Goal: Task Accomplishment & Management: Use online tool/utility

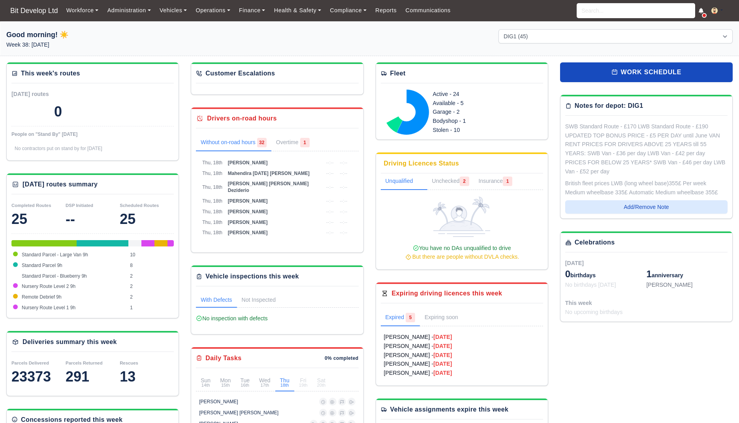
select select "2"
click at [608, 4] on input "search" at bounding box center [636, 10] width 119 height 15
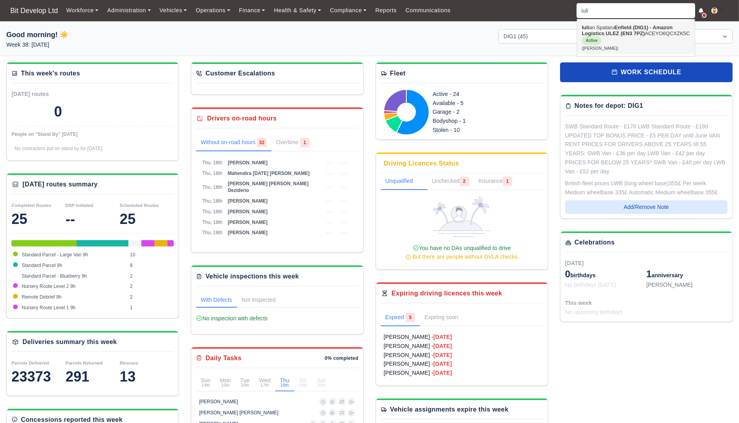
click at [606, 40] on link "Iuli an Spataru Enfield (DIG1) - Amazon Logistics ULEZ (EN3 7PZ) ACEYO6QCXZK5C …" at bounding box center [636, 37] width 118 height 33
type input "[PERSON_NAME]"
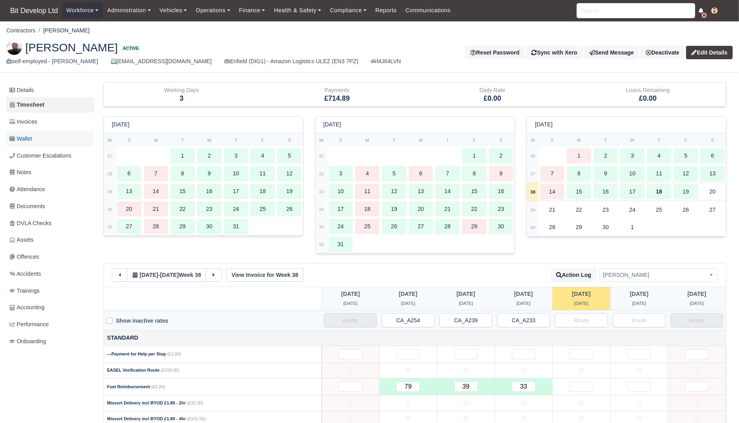
click at [33, 132] on link "Wallet" at bounding box center [50, 138] width 88 height 15
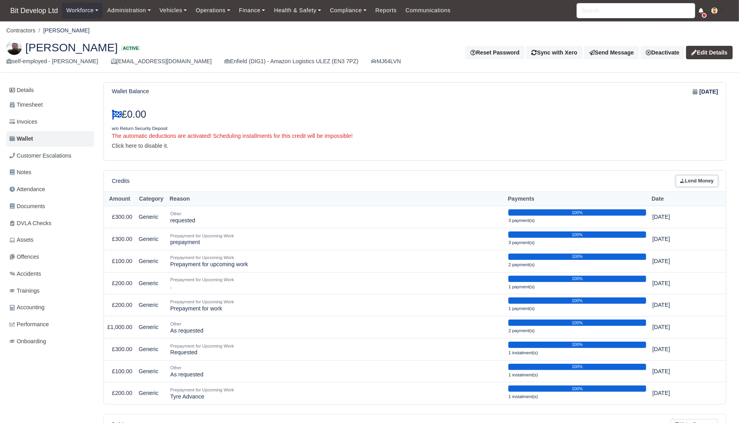
click at [710, 179] on link "Lend Money" at bounding box center [697, 180] width 42 height 11
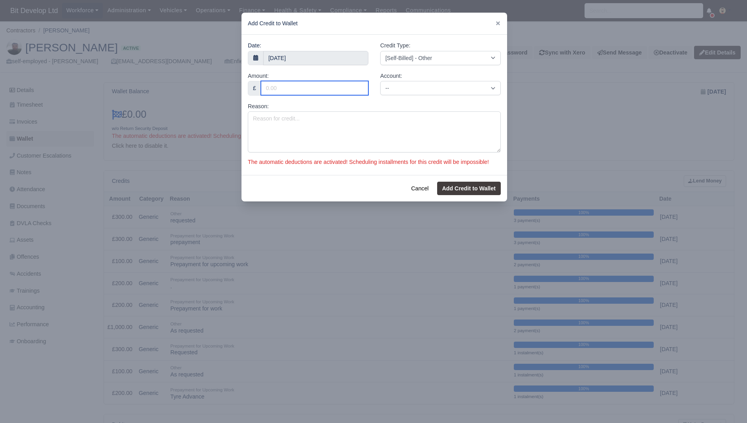
click at [307, 89] on input "Amount:" at bounding box center [314, 88] width 107 height 14
type input "100"
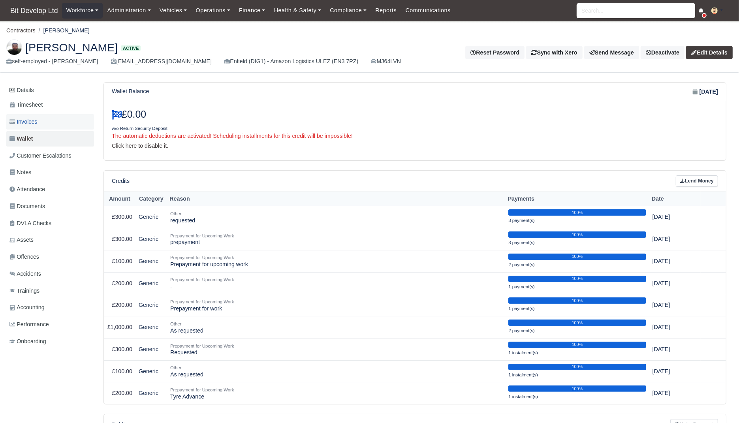
click at [37, 119] on span "Invoices" at bounding box center [23, 121] width 28 height 9
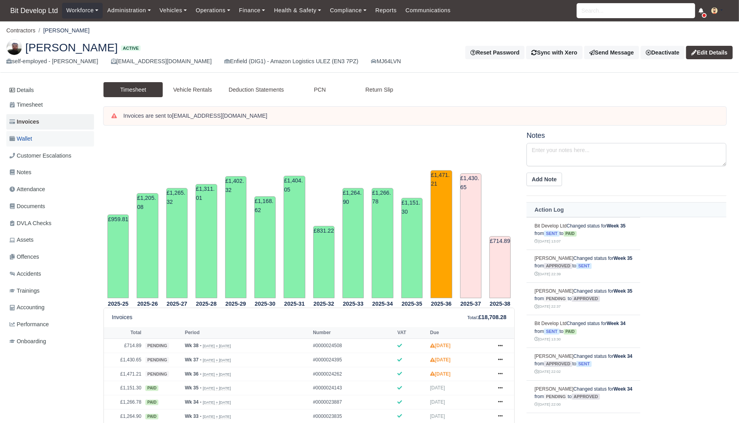
click at [41, 145] on link "Wallet" at bounding box center [50, 138] width 88 height 15
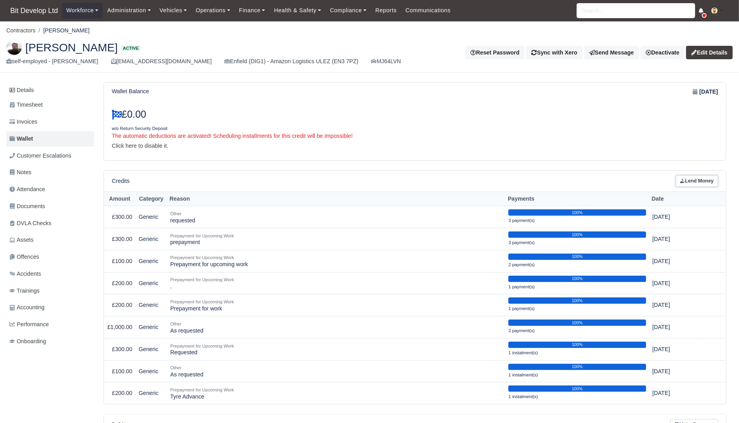
click at [702, 175] on link "Lend Money" at bounding box center [697, 180] width 42 height 11
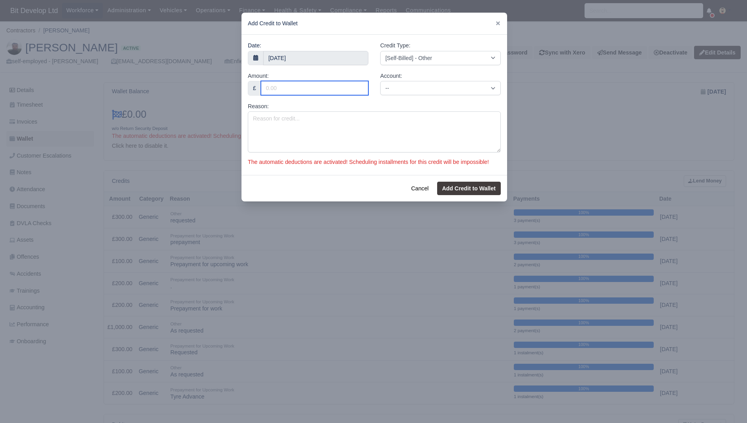
click at [323, 89] on input "Amount:" at bounding box center [314, 88] width 107 height 14
type input "100"
click at [428, 43] on div "Credit Type: [Self-Billed] - Other [Self-Billed] - Negative Invoice [Self-Bille…" at bounding box center [440, 53] width 120 height 24
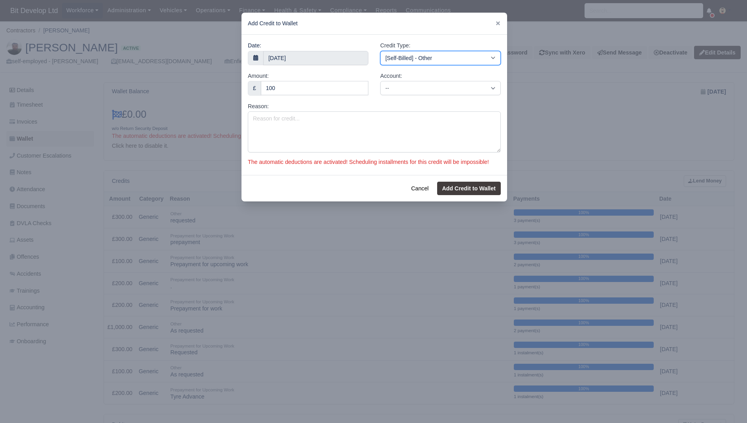
click at [427, 56] on select "[Self-Billed] - Other [Self-Billed] - Negative Invoice [Self-Billed] - Keychain…" at bounding box center [440, 58] width 120 height 14
select select "advance_payment"
click at [380, 51] on select "[Self-Billed] - Other [Self-Billed] - Negative Invoice [Self-Billed] - Keychain…" at bounding box center [440, 58] width 120 height 14
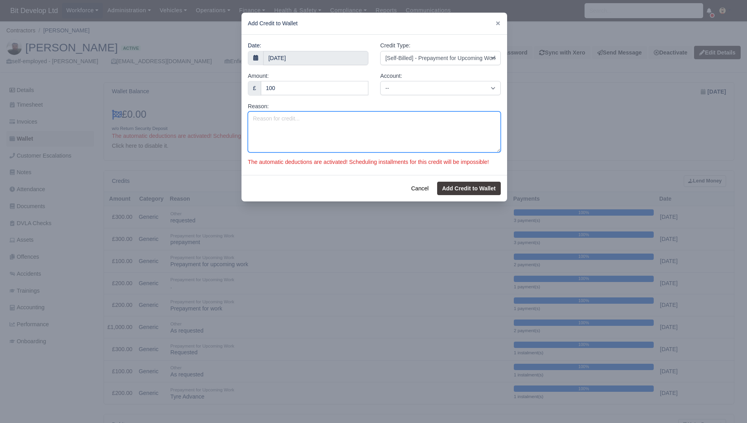
click at [374, 122] on textarea "Reason:" at bounding box center [374, 131] width 253 height 41
type textarea "Prepayment requested"
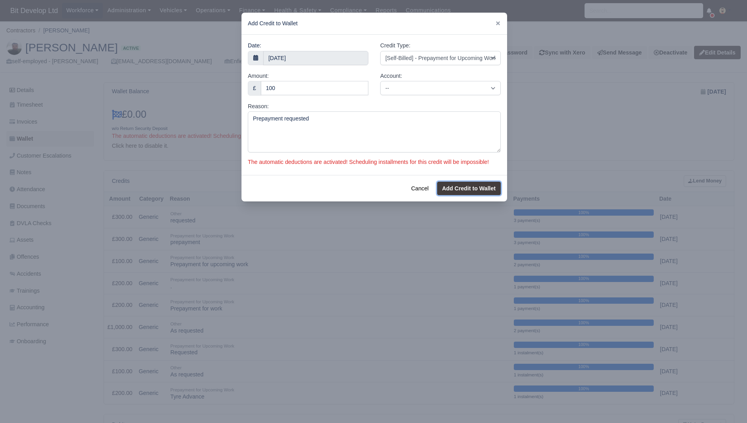
click at [467, 194] on button "Add Credit to Wallet" at bounding box center [469, 188] width 64 height 13
select select "other"
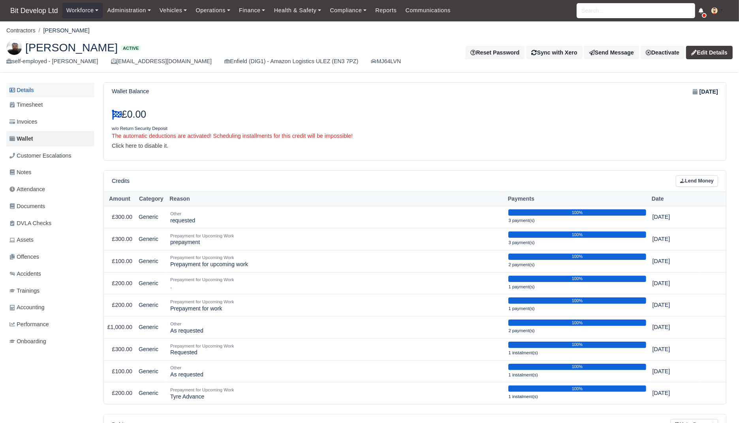
click at [38, 92] on link "Details" at bounding box center [50, 90] width 88 height 15
